Goal: Communication & Community: Share content

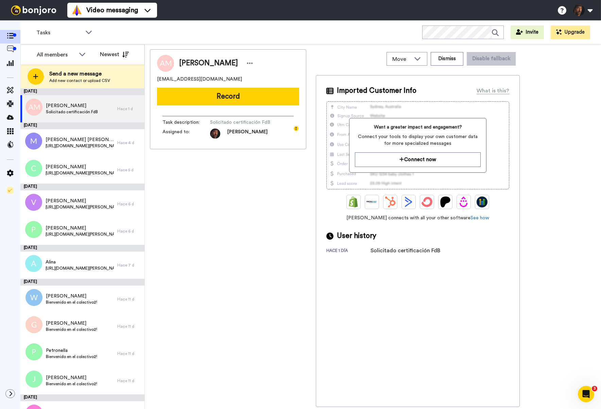
click at [211, 99] on button "Record" at bounding box center [228, 97] width 142 height 18
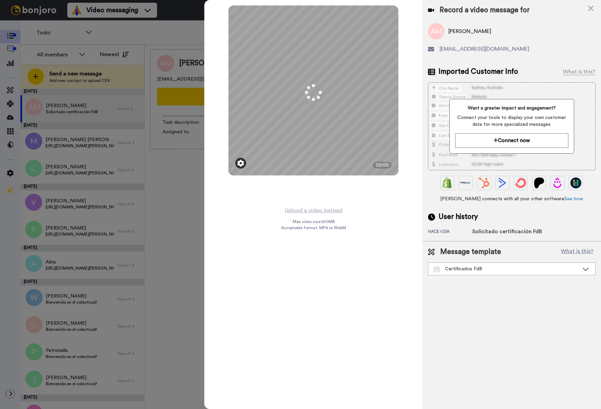
click at [241, 164] on img at bounding box center [240, 163] width 7 height 7
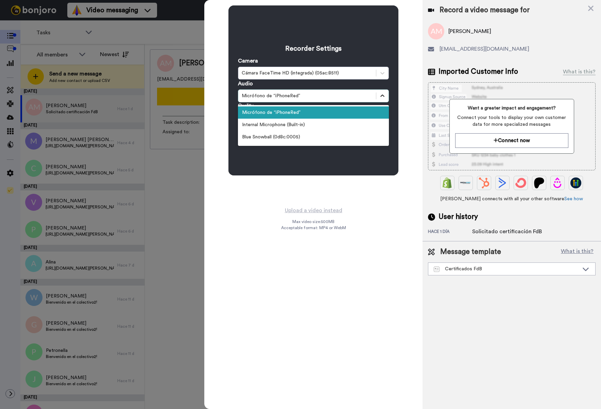
click at [383, 97] on icon at bounding box center [382, 95] width 7 height 7
click at [325, 138] on div "Blue Snowball (0d8c:0005)" at bounding box center [313, 137] width 151 height 12
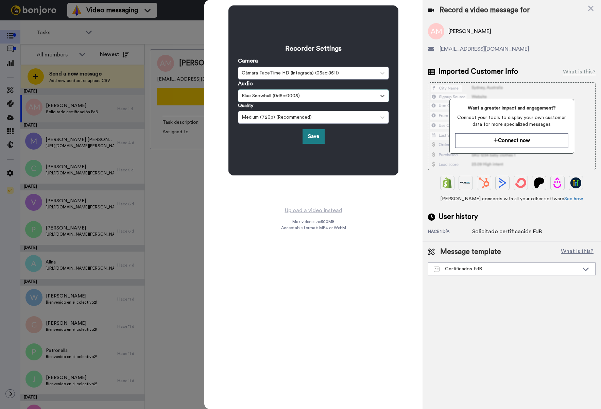
click at [317, 138] on button "Save" at bounding box center [314, 136] width 22 height 15
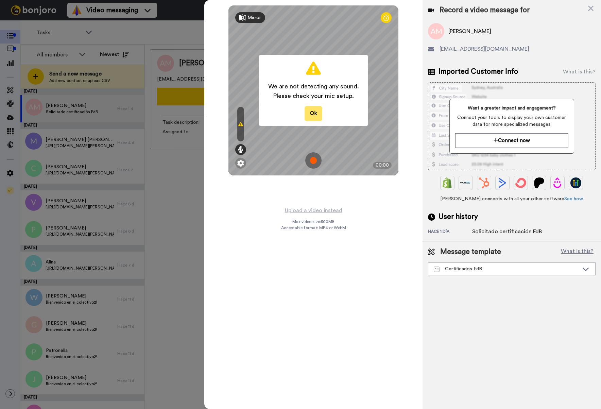
click at [311, 116] on button "Ok" at bounding box center [314, 113] width 18 height 15
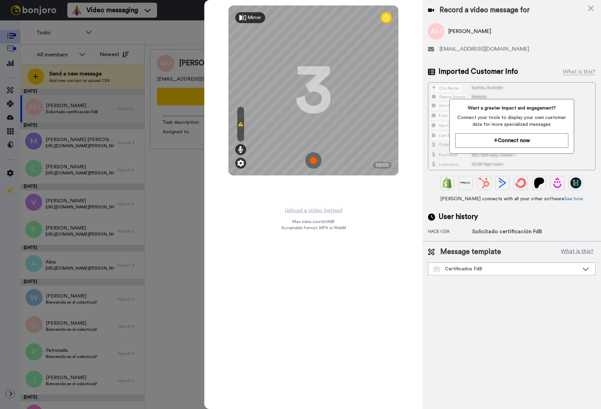
click at [239, 162] on img at bounding box center [240, 163] width 7 height 7
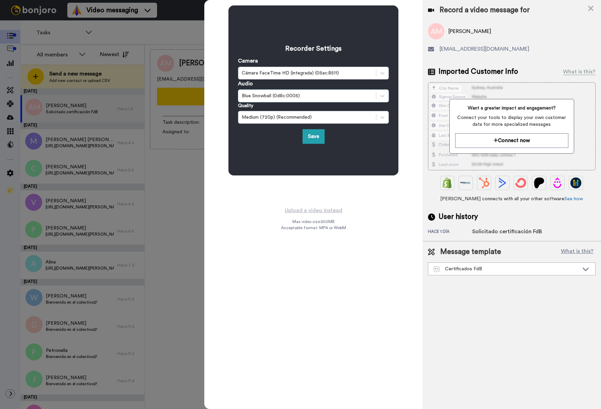
click at [295, 100] on div "Blue Snowball (0d8c:0005)" at bounding box center [313, 95] width 151 height 13
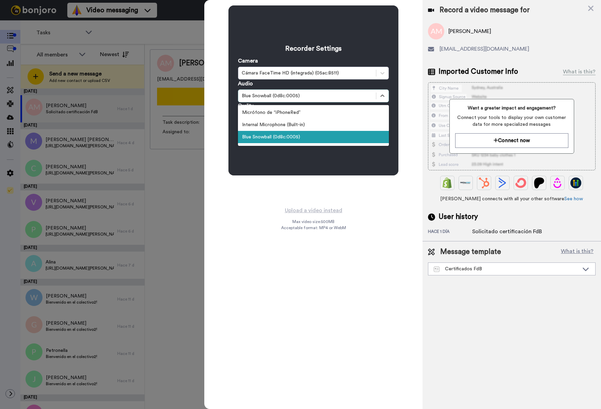
scroll to position [1, 0]
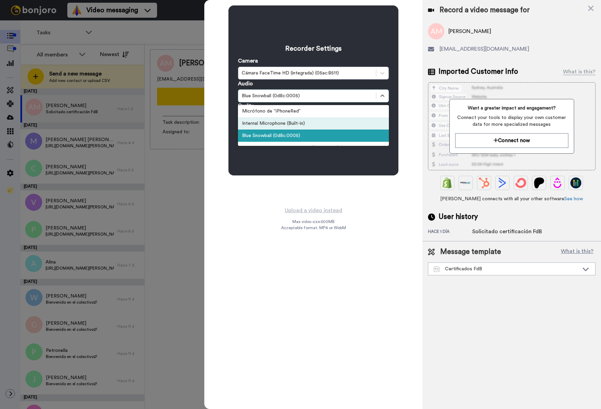
click at [291, 124] on div "Internal Microphone (Built-in)" at bounding box center [313, 123] width 151 height 12
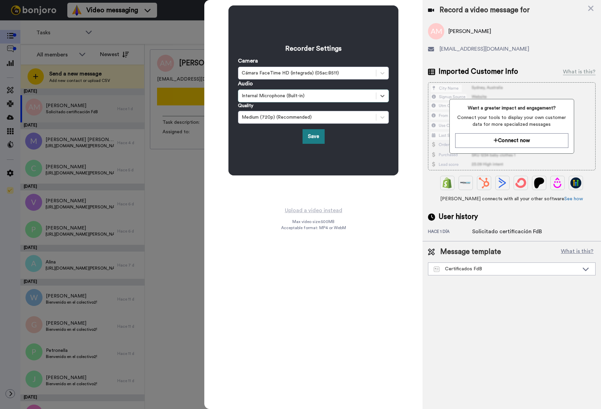
click at [316, 137] on button "Save" at bounding box center [314, 136] width 22 height 15
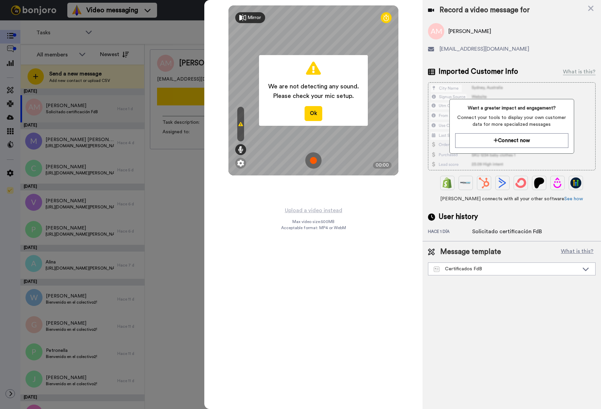
drag, startPoint x: 313, startPoint y: 120, endPoint x: 315, endPoint y: 116, distance: 4.4
click at [312, 120] on button "Ok" at bounding box center [314, 113] width 18 height 15
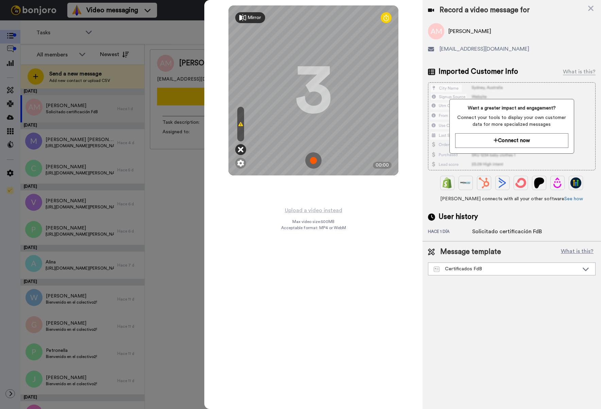
click at [240, 148] on icon at bounding box center [240, 149] width 5 height 7
click at [243, 150] on icon at bounding box center [240, 149] width 5 height 7
click at [241, 162] on img at bounding box center [240, 163] width 7 height 7
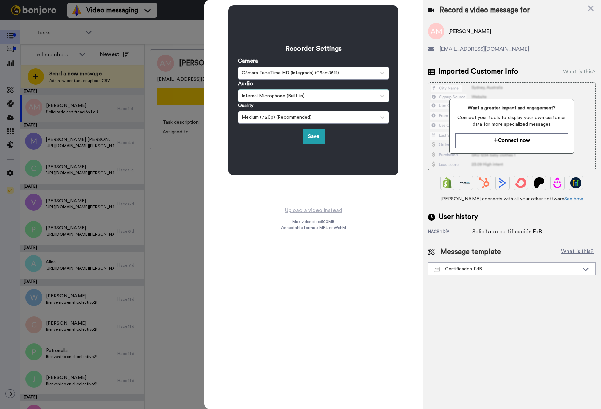
click at [292, 97] on div "Internal Microphone (Built-in)" at bounding box center [307, 95] width 131 height 7
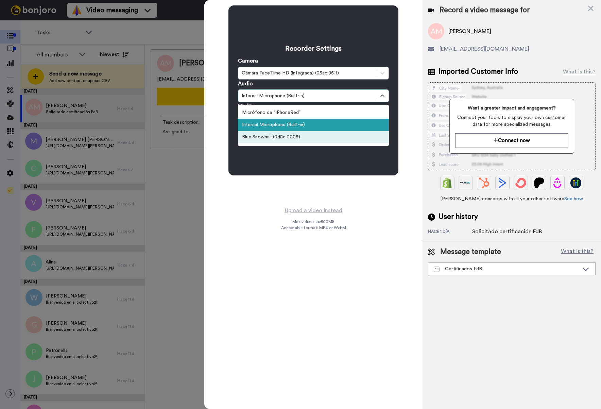
click at [286, 135] on div "Blue Snowball (0d8c:0005)" at bounding box center [313, 137] width 151 height 12
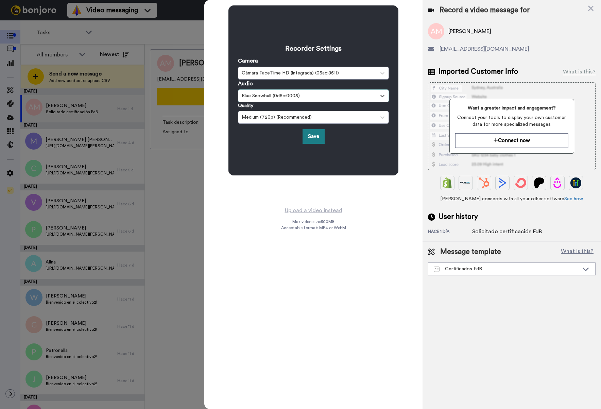
click at [310, 137] on button "Save" at bounding box center [314, 136] width 22 height 15
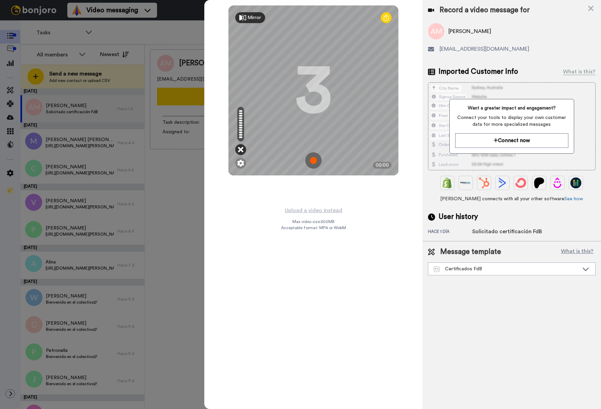
click at [241, 151] on icon at bounding box center [240, 149] width 5 height 7
click at [243, 165] on img at bounding box center [240, 163] width 7 height 7
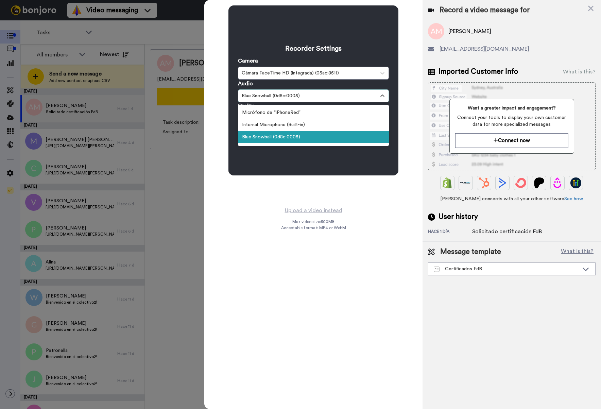
click at [300, 100] on div "Blue Snowball (0d8c:0005)" at bounding box center [313, 95] width 151 height 13
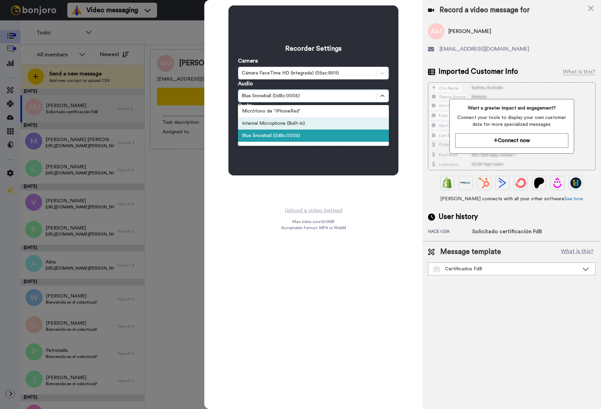
click at [296, 122] on div "Internal Microphone (Built-in)" at bounding box center [313, 123] width 151 height 12
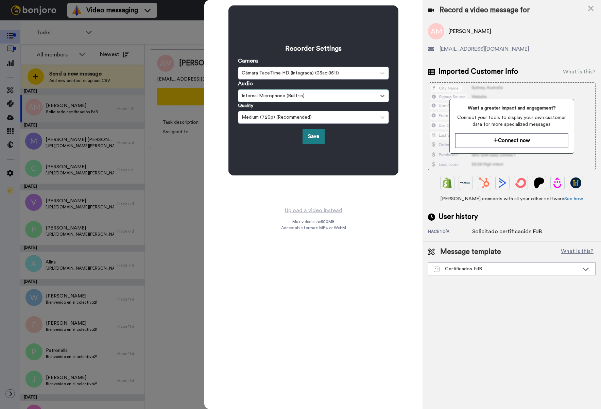
click at [312, 136] on button "Save" at bounding box center [314, 136] width 22 height 15
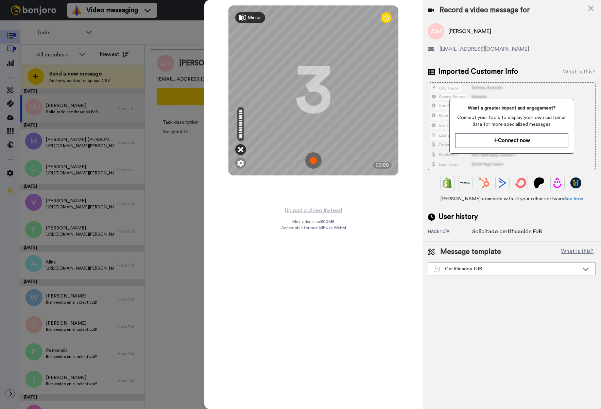
click at [241, 149] on icon at bounding box center [240, 149] width 5 height 7
click at [240, 163] on img at bounding box center [240, 163] width 7 height 7
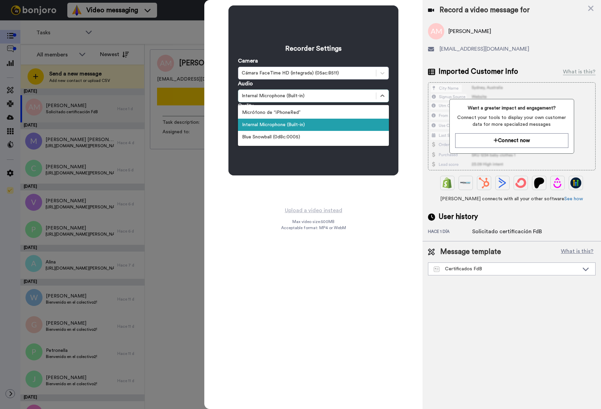
click at [263, 94] on div "Internal Microphone (Built-in)" at bounding box center [307, 95] width 131 height 7
click at [273, 113] on div "Micrófono de “iPhoneRed”" at bounding box center [313, 112] width 151 height 12
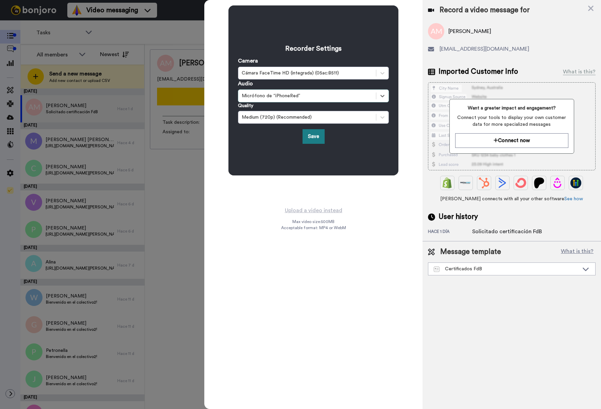
click at [309, 135] on button "Save" at bounding box center [314, 136] width 22 height 15
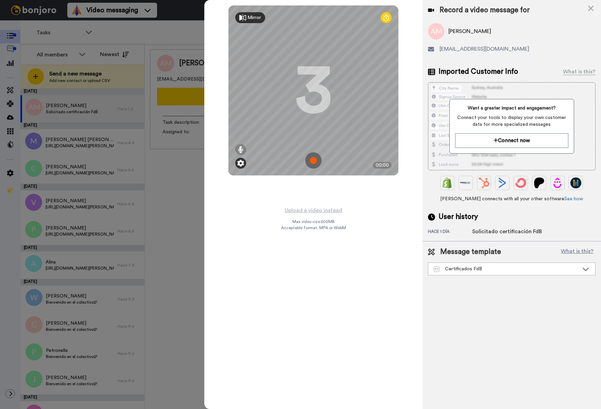
click at [240, 162] on img at bounding box center [240, 163] width 7 height 7
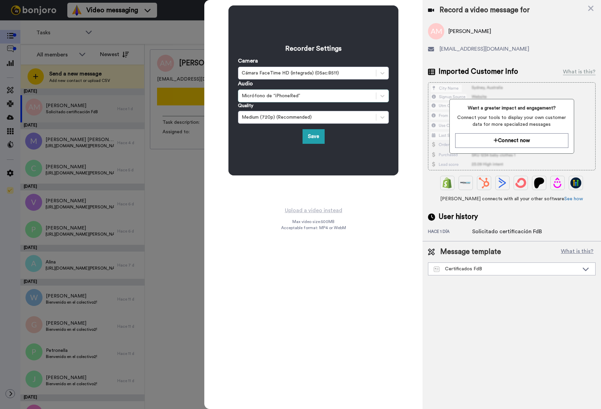
click at [278, 94] on div "Micrófono de “iPhoneRed”" at bounding box center [307, 95] width 131 height 7
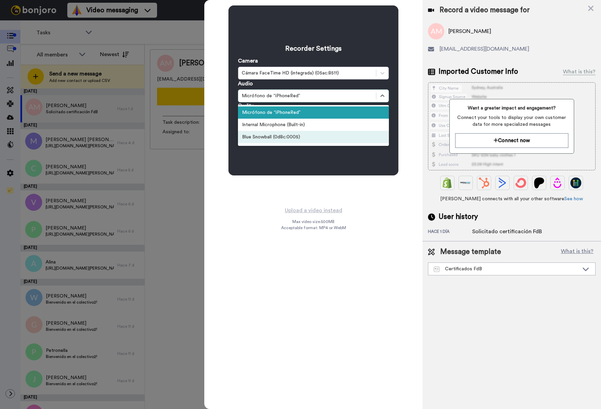
click at [275, 137] on div "Blue Snowball (0d8c:0005)" at bounding box center [313, 137] width 151 height 12
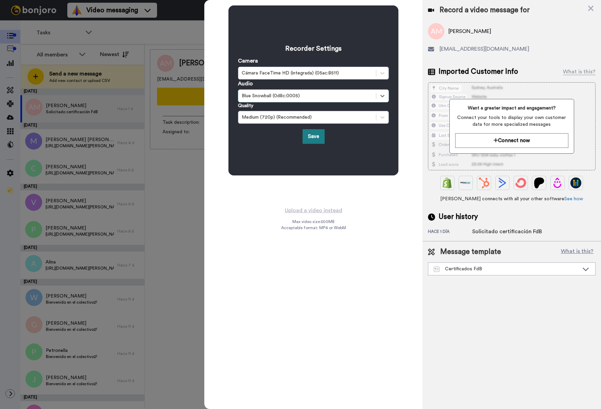
click at [316, 135] on button "Save" at bounding box center [314, 136] width 22 height 15
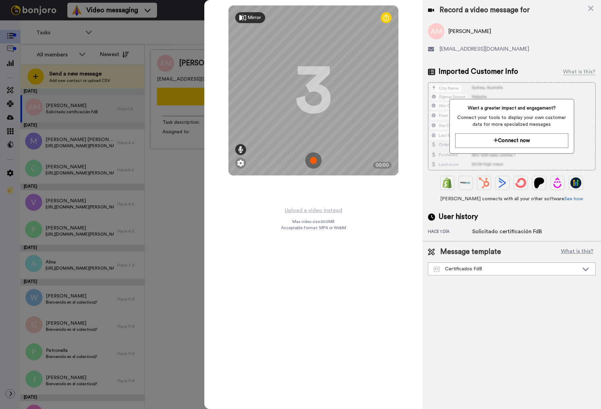
click at [240, 150] on icon at bounding box center [240, 149] width 5 height 7
click at [242, 163] on img at bounding box center [240, 163] width 7 height 7
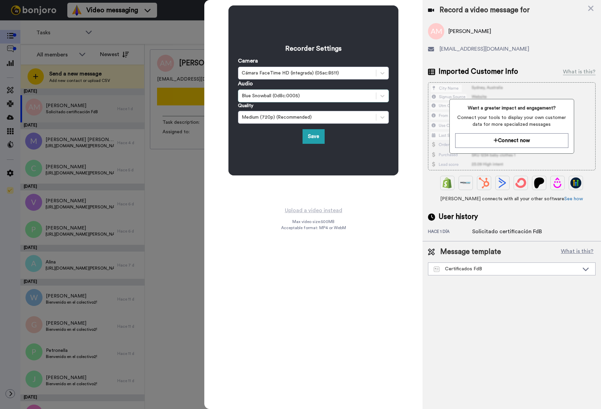
click at [326, 95] on div "Blue Snowball (0d8c:0005)" at bounding box center [307, 95] width 131 height 7
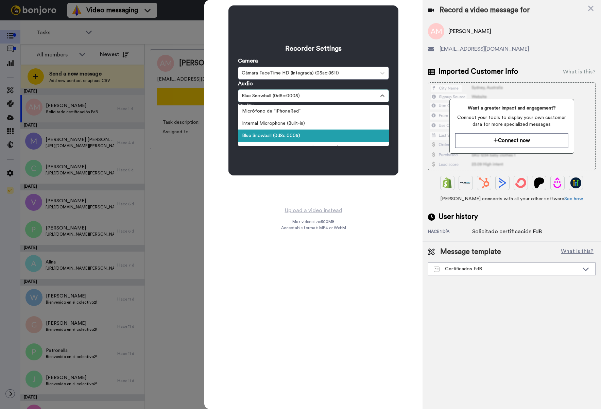
click at [216, 85] on div "Recorder Settings Camera Cámara FaceTime HD (integrada) (05ac:8511) Audio optio…" at bounding box center [313, 103] width 218 height 206
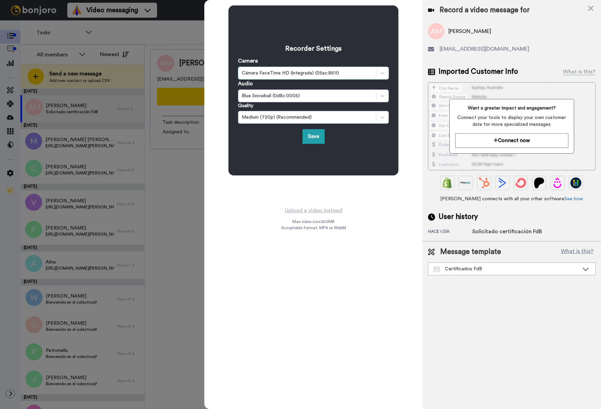
click at [334, 72] on div "Cámara FaceTime HD (integrada) (05ac:8511)" at bounding box center [307, 73] width 131 height 7
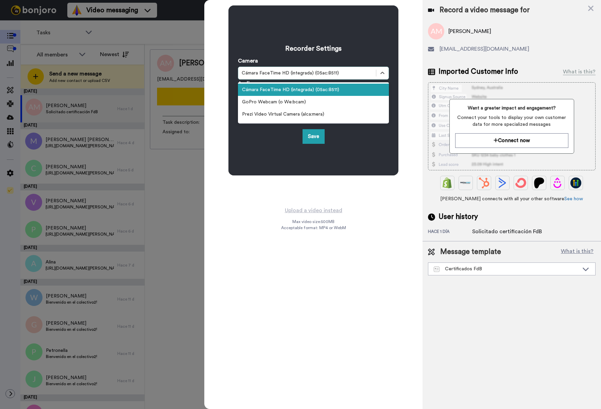
click at [226, 72] on div "Recorder Settings Camera option Cámara FaceTime HD (integrada) (05ac:8511) sele…" at bounding box center [313, 103] width 218 height 206
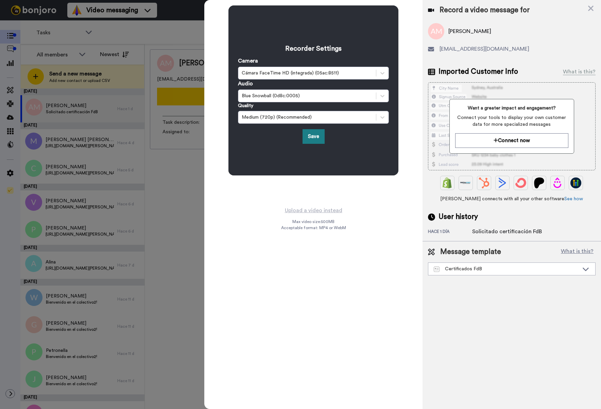
click at [312, 139] on button "Save" at bounding box center [314, 136] width 22 height 15
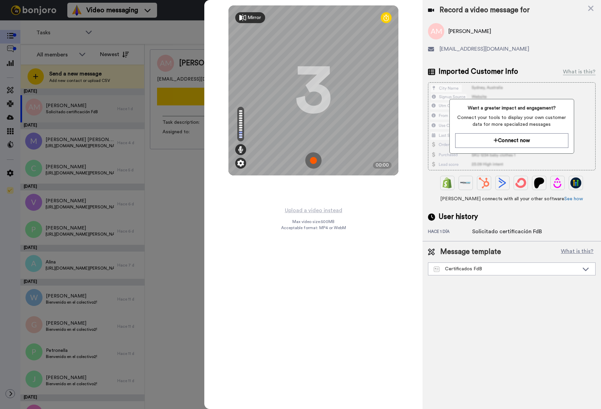
click at [244, 161] on div at bounding box center [240, 163] width 11 height 11
click at [243, 162] on img at bounding box center [240, 163] width 7 height 7
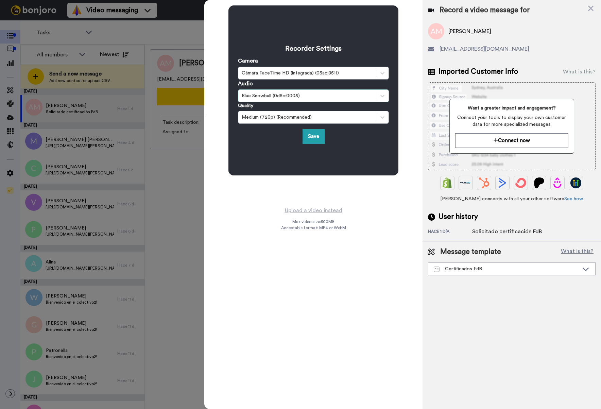
click at [300, 95] on div "Blue Snowball (0d8c:0005)" at bounding box center [307, 95] width 131 height 7
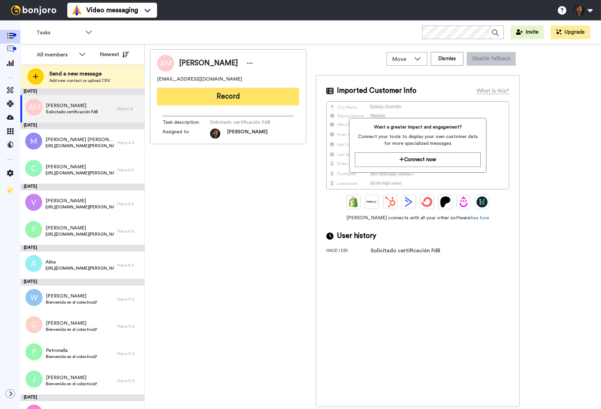
click at [265, 100] on button "Record" at bounding box center [228, 97] width 142 height 18
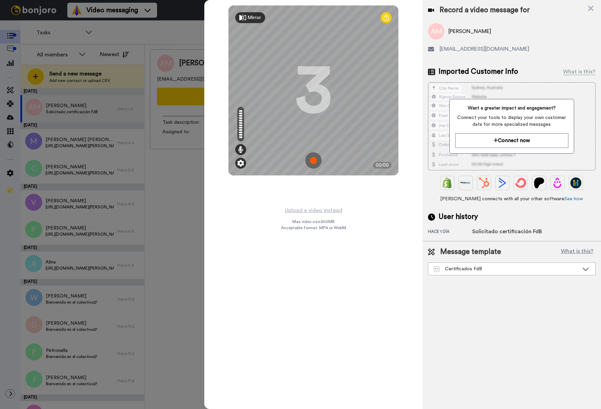
click at [242, 163] on img at bounding box center [240, 163] width 7 height 7
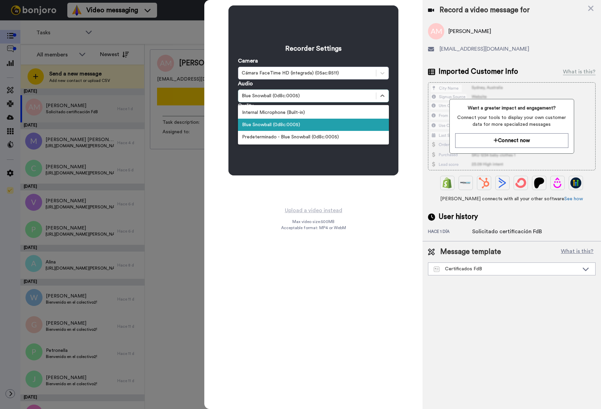
click at [274, 97] on div "Blue Snowball (0d8c:0005)" at bounding box center [307, 95] width 131 height 7
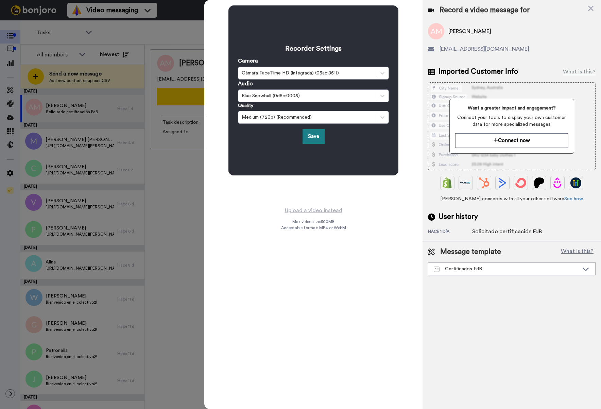
click at [317, 138] on button "Save" at bounding box center [314, 136] width 22 height 15
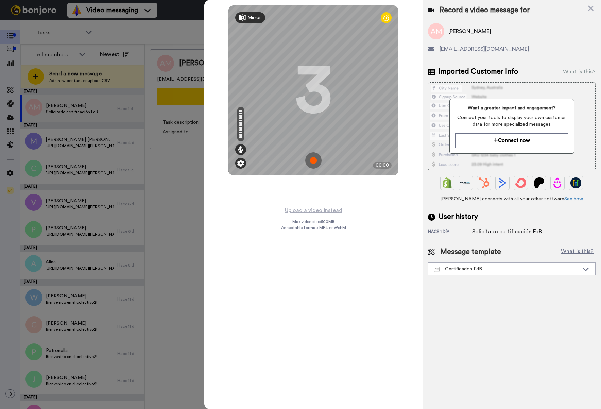
click at [242, 164] on img at bounding box center [240, 163] width 7 height 7
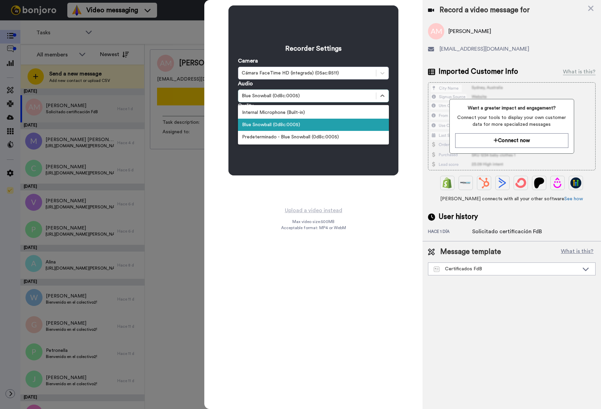
click at [298, 95] on div "Blue Snowball (0d8c:0005)" at bounding box center [307, 95] width 131 height 7
click at [292, 139] on div "Predeterminado - Blue Snowball (0d8c:0005)" at bounding box center [313, 137] width 151 height 12
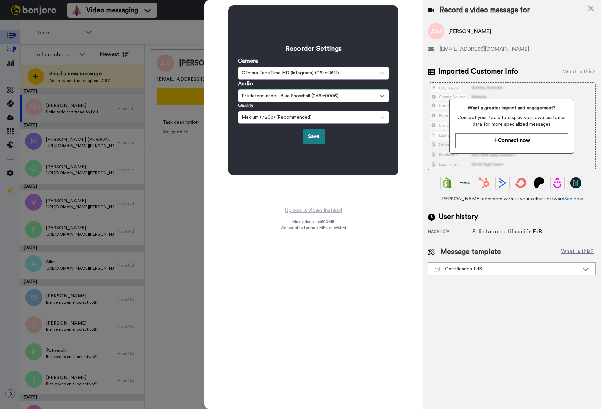
click at [316, 141] on button "Save" at bounding box center [314, 136] width 22 height 15
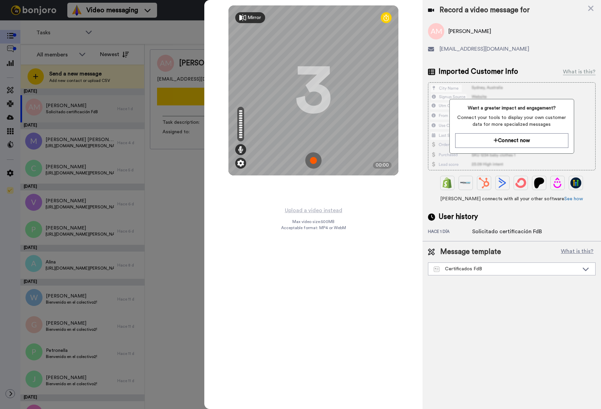
click at [243, 163] on img at bounding box center [240, 163] width 7 height 7
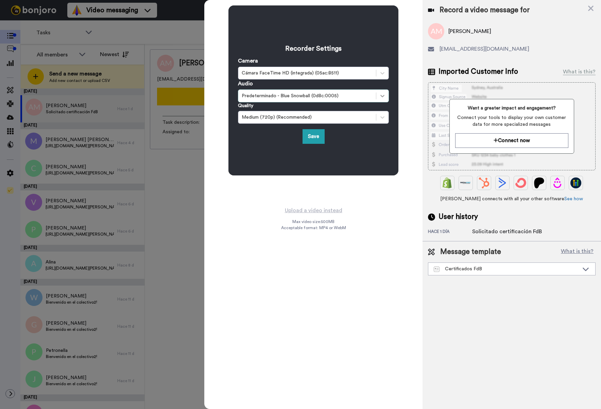
click at [382, 94] on icon at bounding box center [382, 95] width 7 height 7
click at [380, 299] on div "Recorder Settings Camera Cámara FaceTime HD (integrada) (05ac:8511) Audio Prede…" at bounding box center [313, 204] width 218 height 409
click at [294, 258] on div "Upload a video instead Max video size: 500 MB Acceptable format: MP4 or WebM" at bounding box center [313, 303] width 65 height 195
click at [310, 135] on button "Save" at bounding box center [314, 136] width 22 height 15
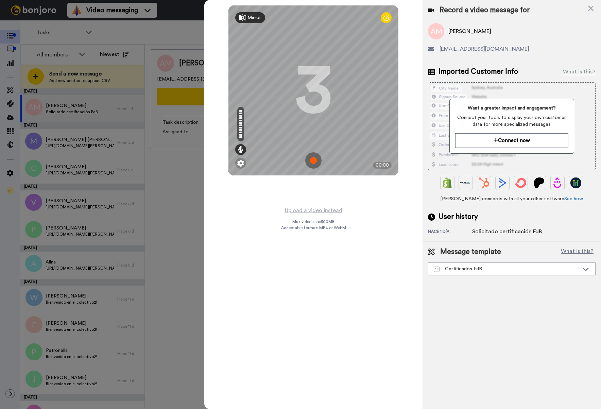
click at [312, 163] on img at bounding box center [313, 160] width 16 height 16
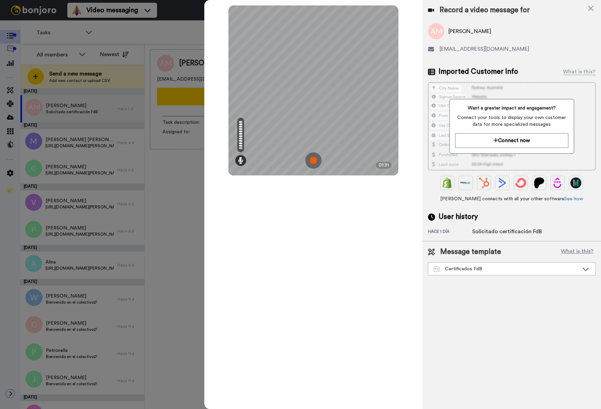
click at [314, 159] on img at bounding box center [313, 160] width 16 height 16
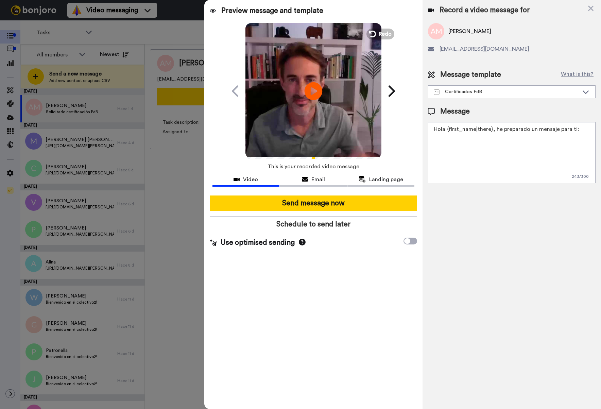
click at [312, 90] on icon "Play/Pause" at bounding box center [314, 91] width 18 height 32
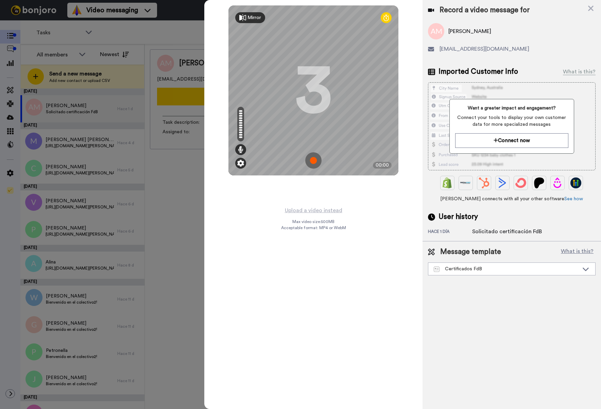
click at [242, 164] on img at bounding box center [240, 163] width 7 height 7
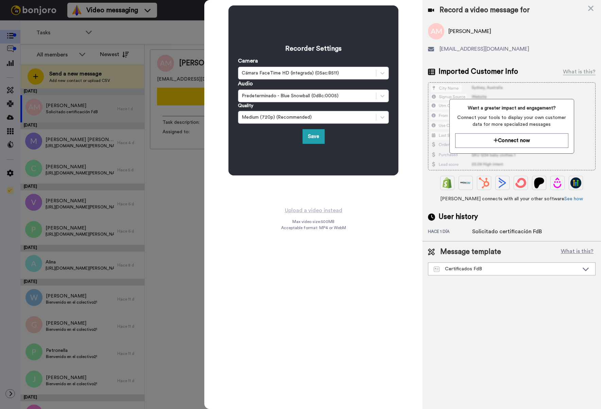
click at [236, 200] on div "Recorder Settings Camera Cámara FaceTime HD (integrada) (05ac:8511) Audio Prede…" at bounding box center [313, 103] width 218 height 206
click at [318, 143] on button "Save" at bounding box center [314, 136] width 22 height 15
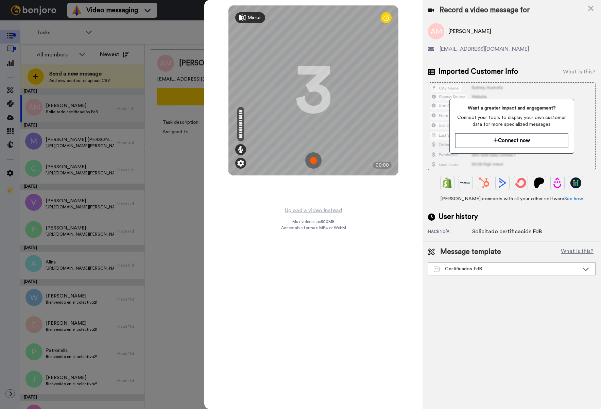
click at [242, 165] on img at bounding box center [240, 163] width 7 height 7
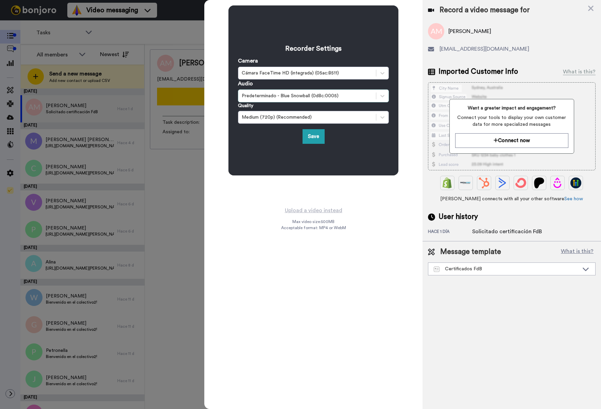
click at [277, 94] on div "Predeterminado - Blue Snowball (0d8c:0005)" at bounding box center [307, 95] width 131 height 7
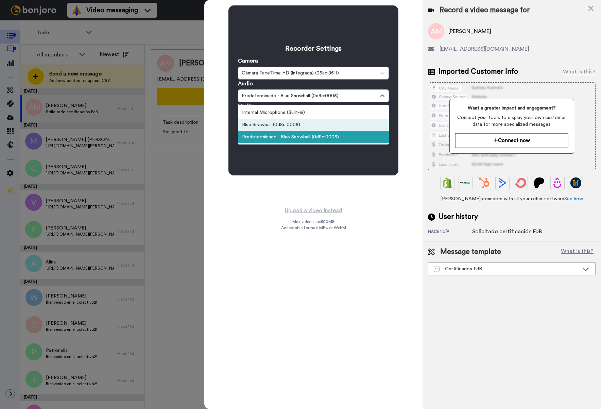
click at [279, 125] on div "Blue Snowball (0d8c:0005)" at bounding box center [313, 125] width 151 height 12
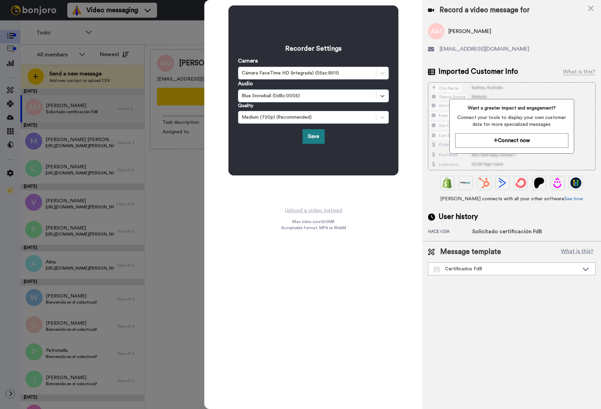
click at [307, 134] on button "Save" at bounding box center [314, 136] width 22 height 15
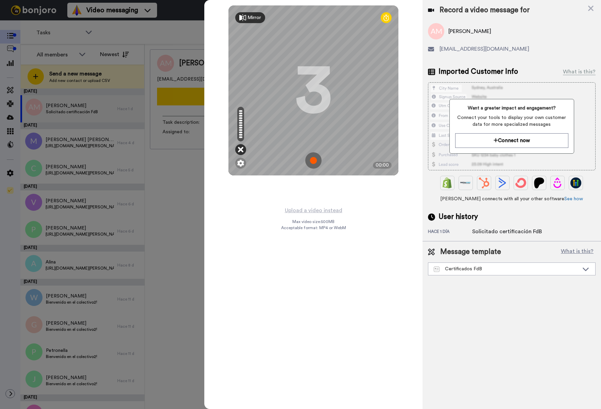
click at [244, 150] on div at bounding box center [240, 149] width 11 height 11
click at [241, 164] on img at bounding box center [240, 163] width 7 height 7
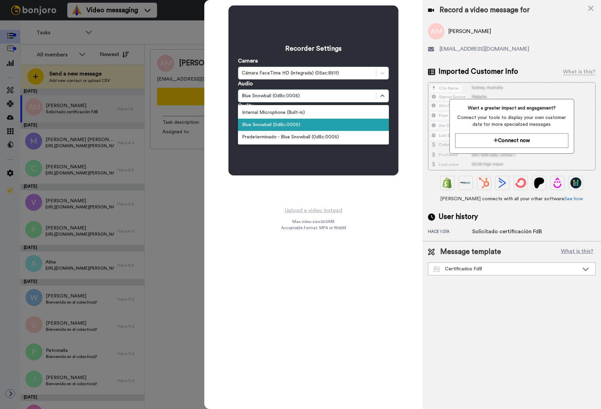
drag, startPoint x: 286, startPoint y: 95, endPoint x: 303, endPoint y: 94, distance: 17.0
click at [286, 95] on div "Blue Snowball (0d8c:0005)" at bounding box center [307, 95] width 131 height 7
click at [329, 115] on div "Internal Microphone (Built-in)" at bounding box center [313, 112] width 151 height 12
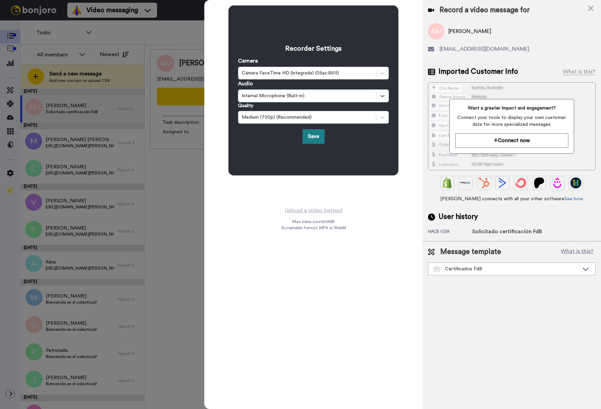
click at [312, 136] on button "Save" at bounding box center [314, 136] width 22 height 15
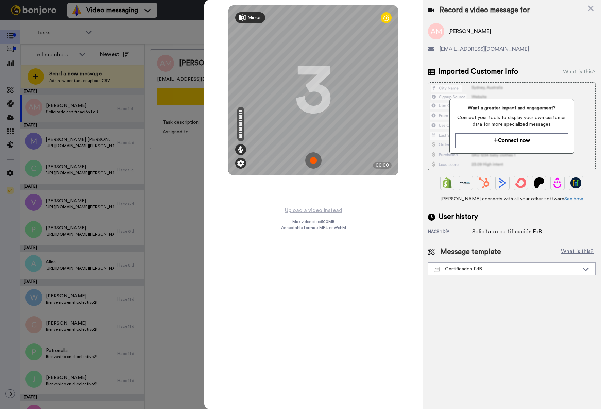
click at [241, 161] on img at bounding box center [240, 163] width 7 height 7
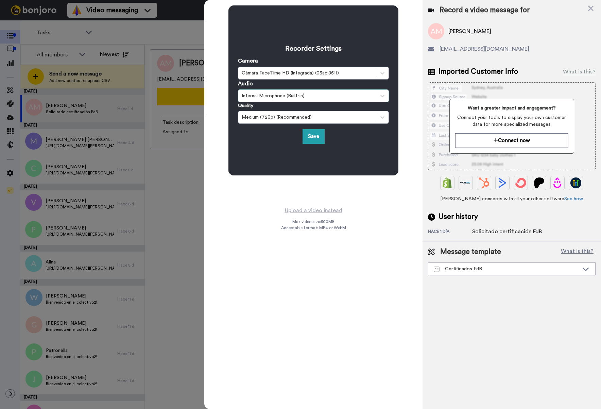
click at [293, 95] on div "Internal Microphone (Built-in)" at bounding box center [307, 95] width 131 height 7
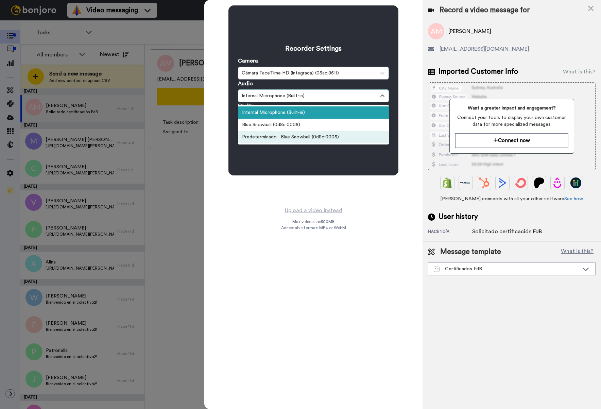
click at [293, 138] on div "Predeterminado - Blue Snowball (0d8c:0005)" at bounding box center [313, 137] width 151 height 12
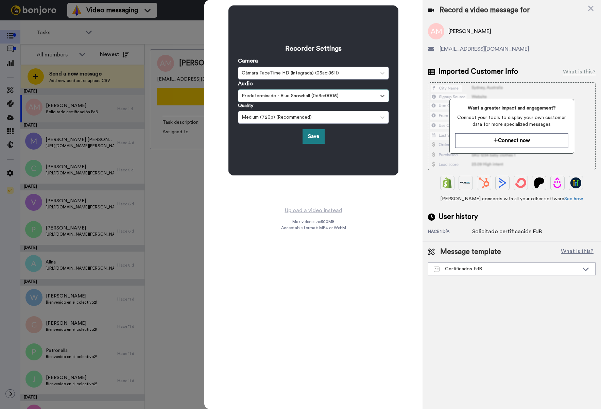
click at [313, 136] on button "Save" at bounding box center [314, 136] width 22 height 15
